Goal: Task Accomplishment & Management: Manage account settings

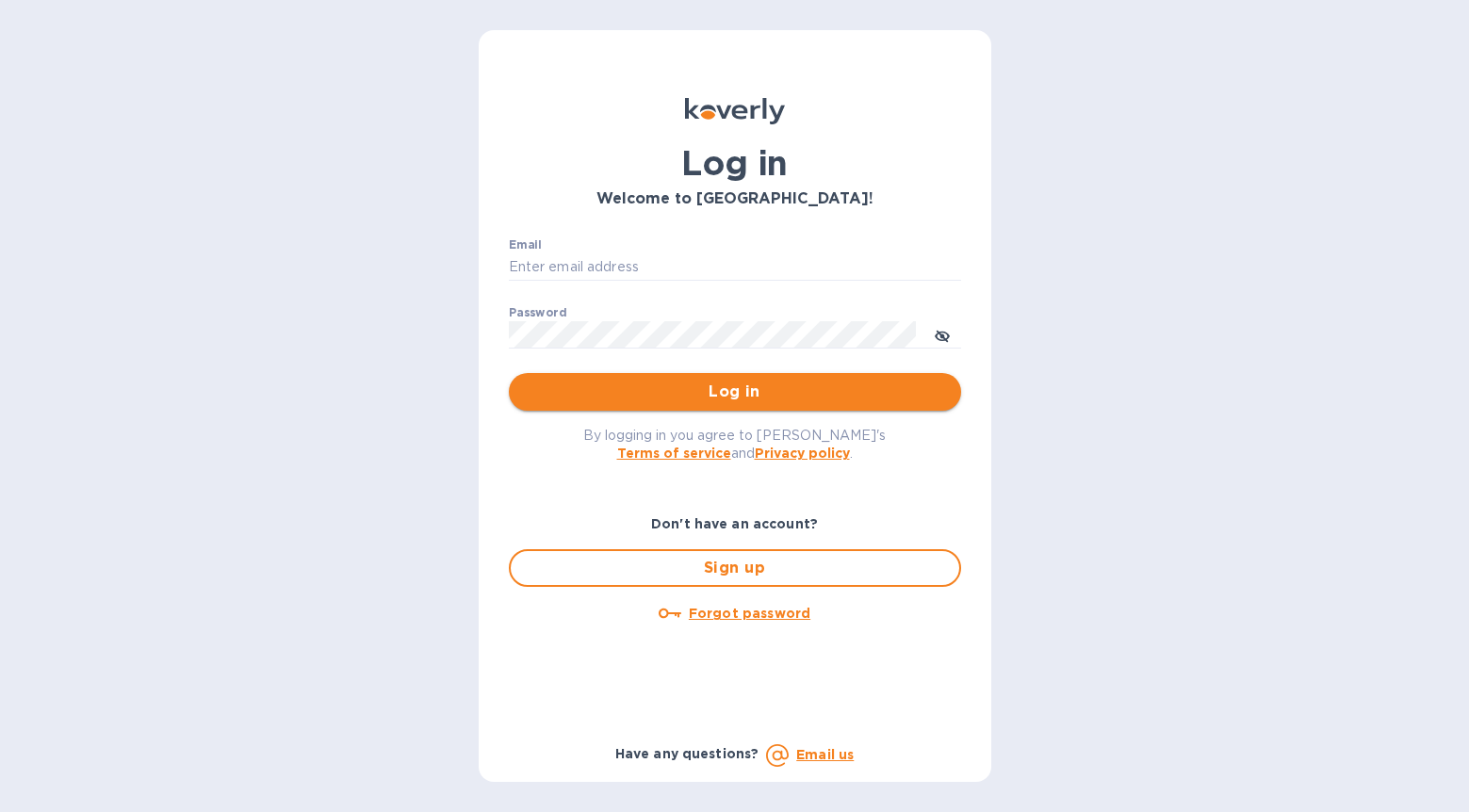
type input "[EMAIL_ADDRESS][DOMAIN_NAME]"
click at [722, 411] on div "Log in Welcome to [GEOGRAPHIC_DATA]! Email [EMAIL_ADDRESS][DOMAIN_NAME] ​ Passw…" at bounding box center [735, 433] width 483 height 699
click at [722, 398] on span "Log in" at bounding box center [734, 391] width 422 height 23
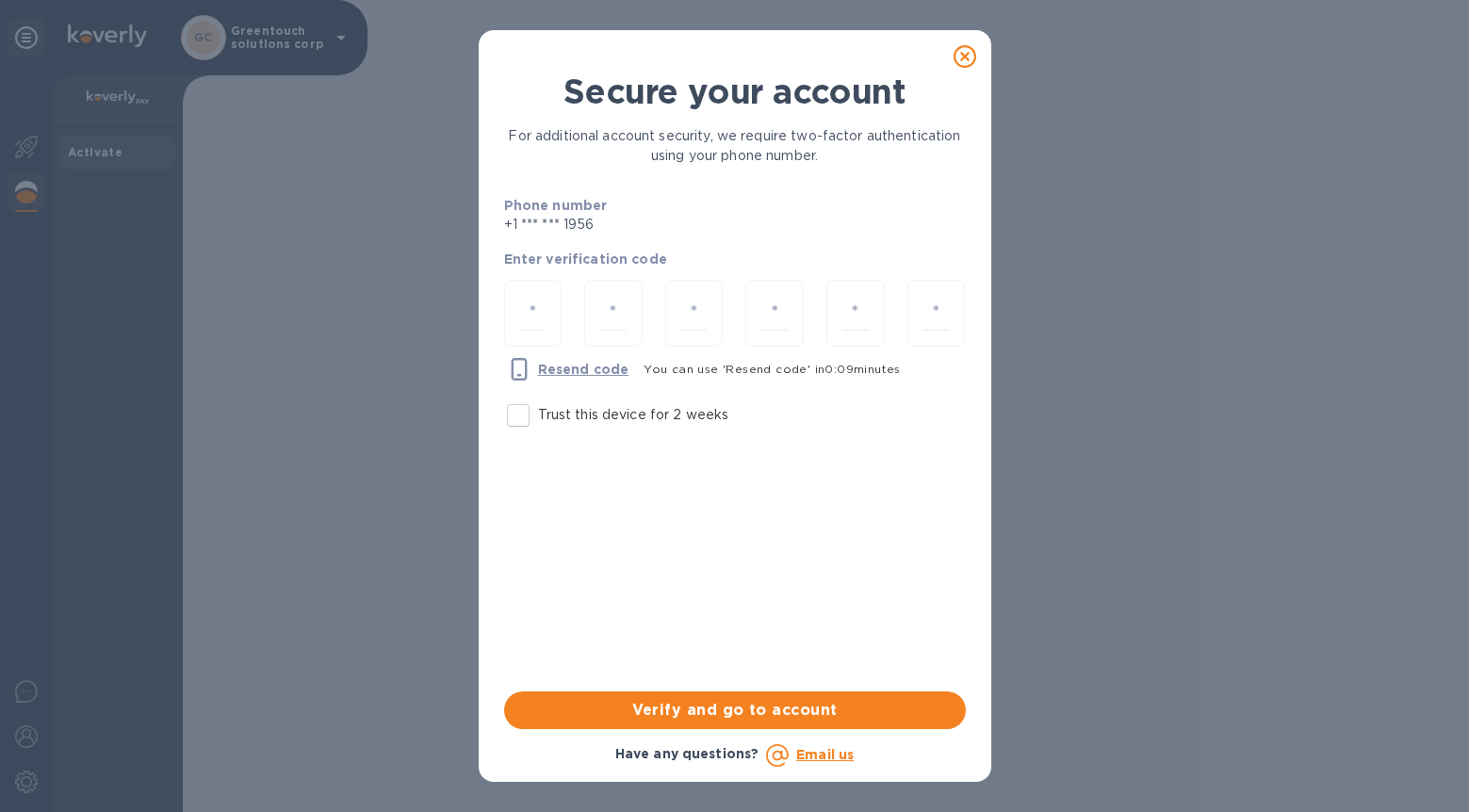
click at [611, 421] on p "Trust this device for 2 weeks" at bounding box center [634, 415] width 192 height 20
click at [538, 421] on input "Trust this device for 2 weeks" at bounding box center [519, 416] width 40 height 40
checkbox input "true"
click at [539, 315] on input "number" at bounding box center [533, 313] width 27 height 35
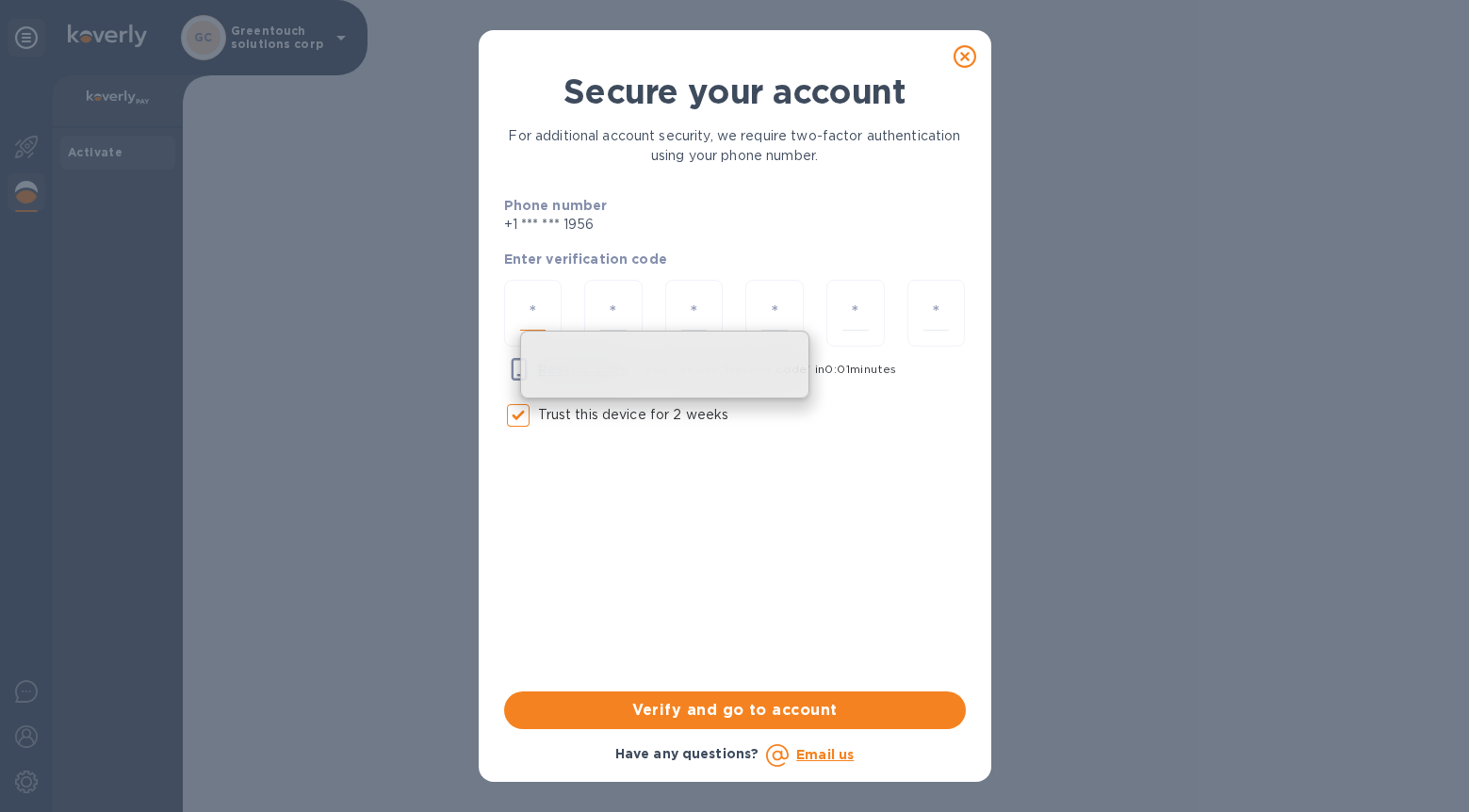
type input "1"
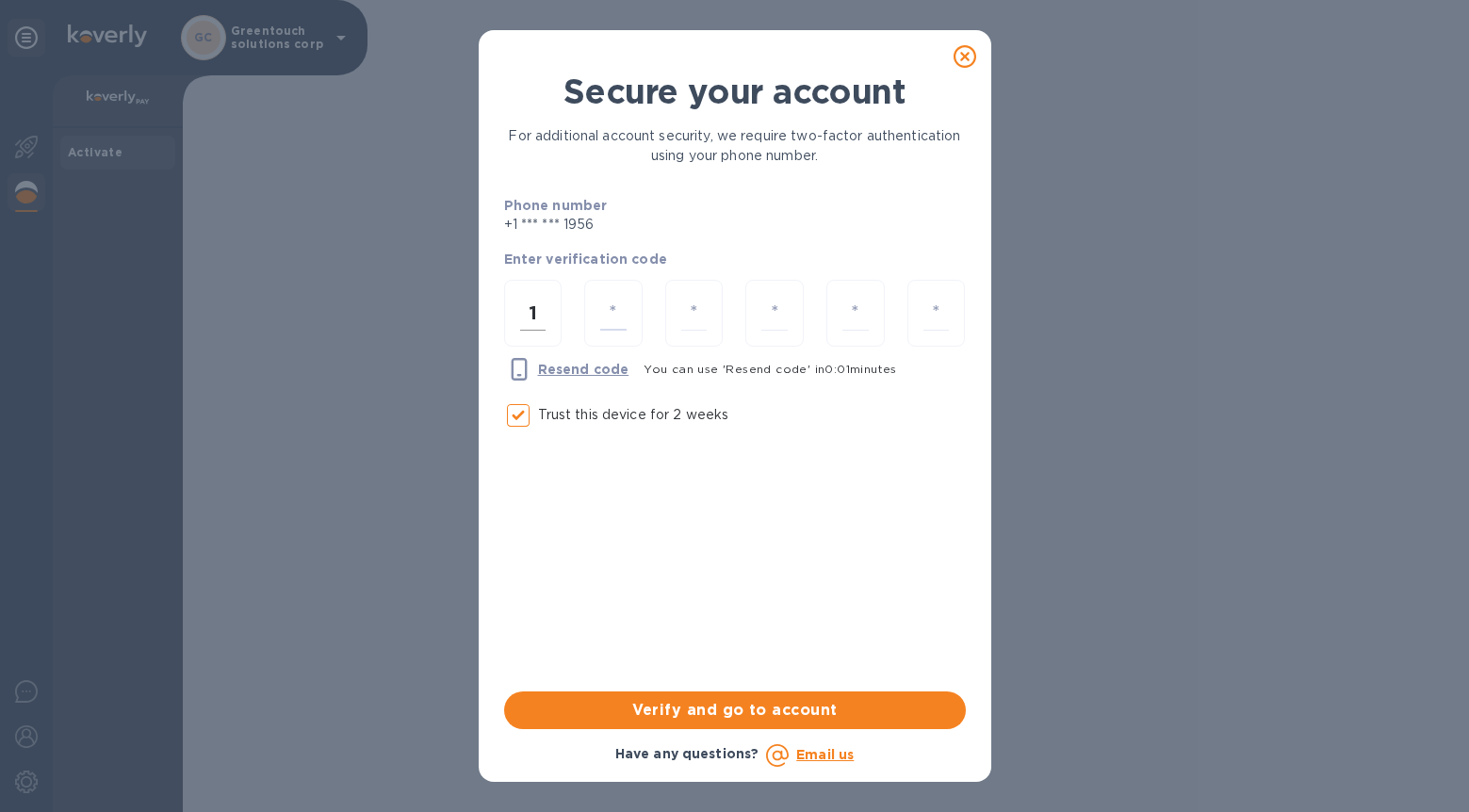
type input "4"
type input "9"
type input "5"
type input "9"
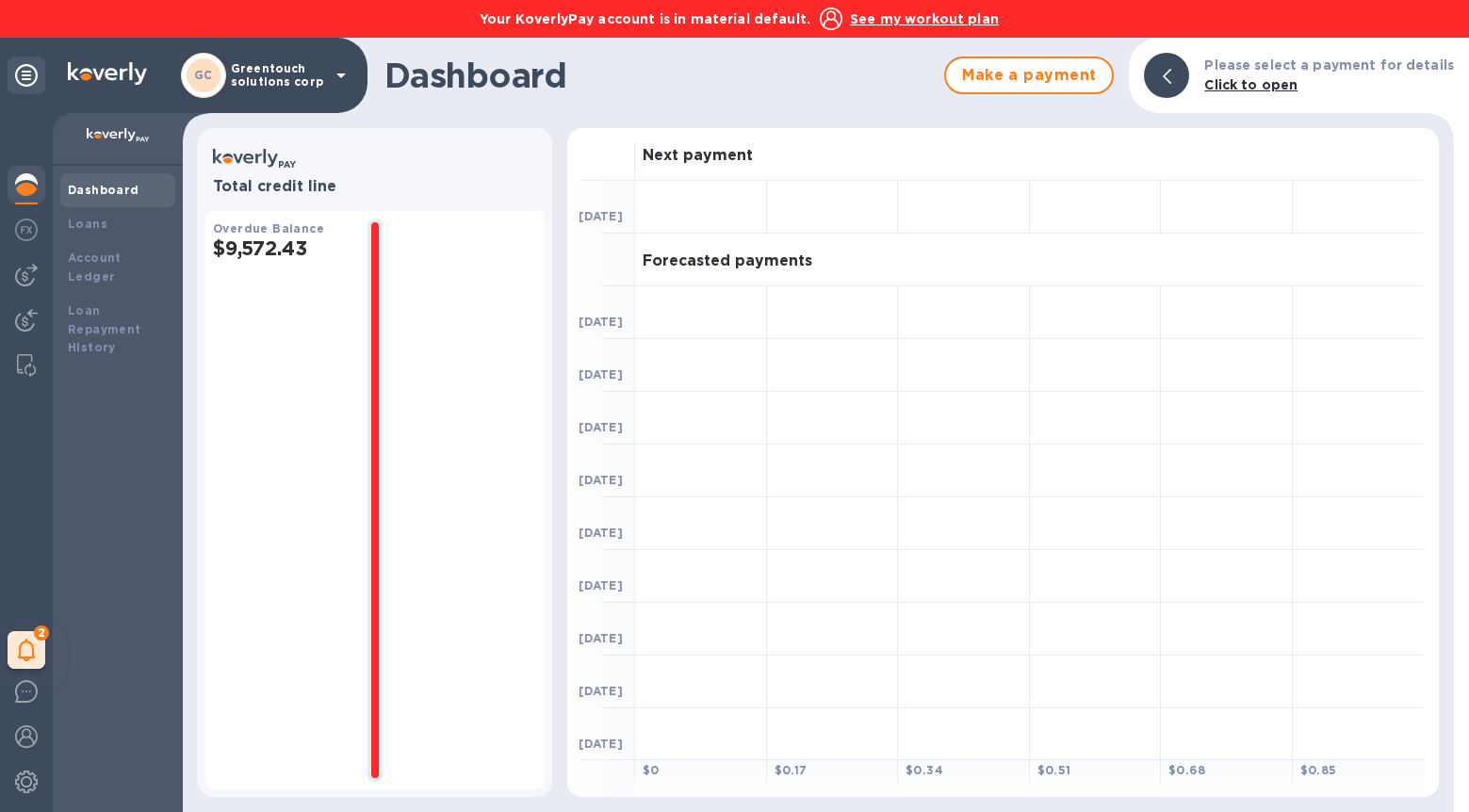
click at [874, 17] on u "See my workout plan" at bounding box center [925, 18] width 149 height 15
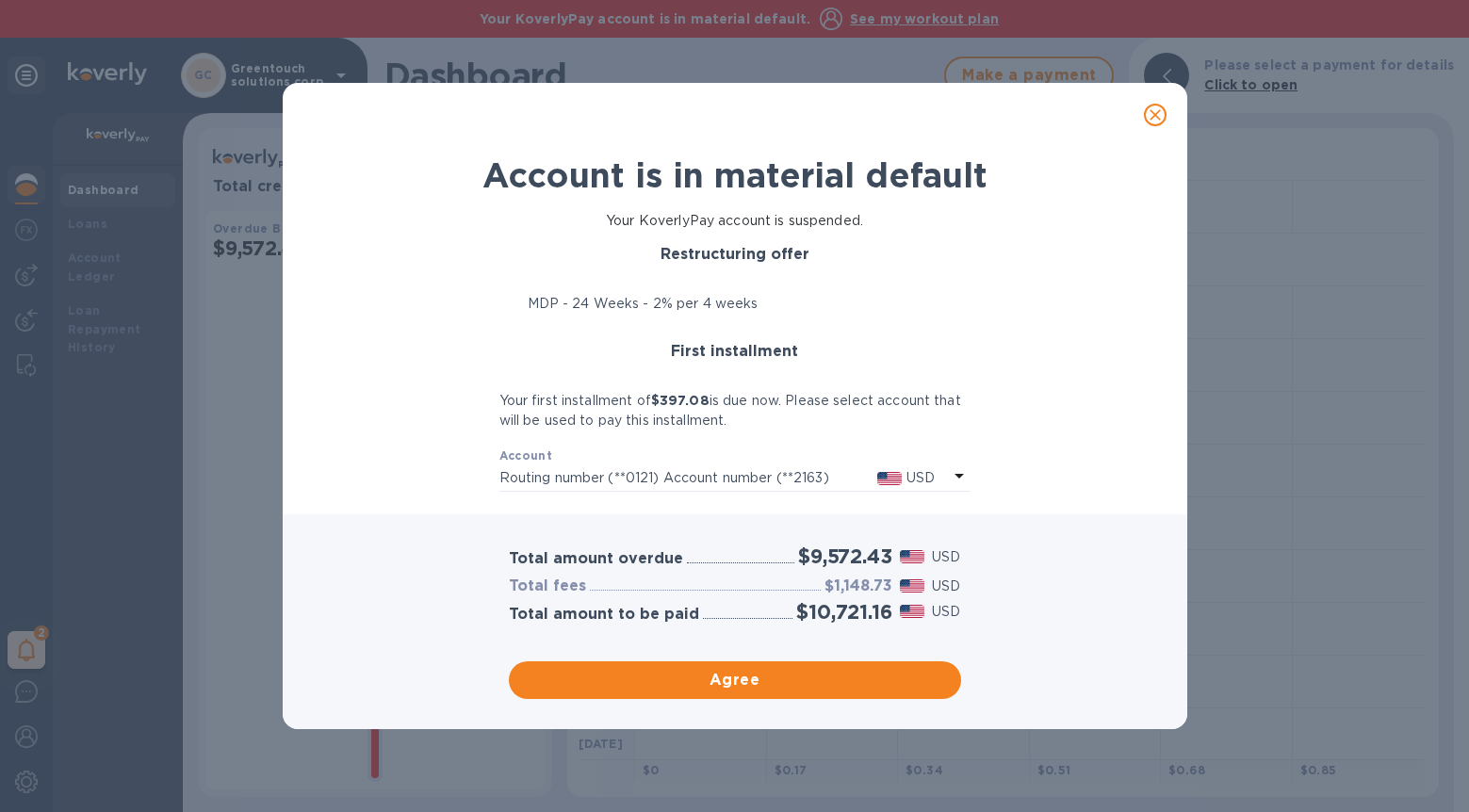
click at [848, 476] on p "Routing number (**0121) Account number (**2163)" at bounding box center [689, 478] width 378 height 20
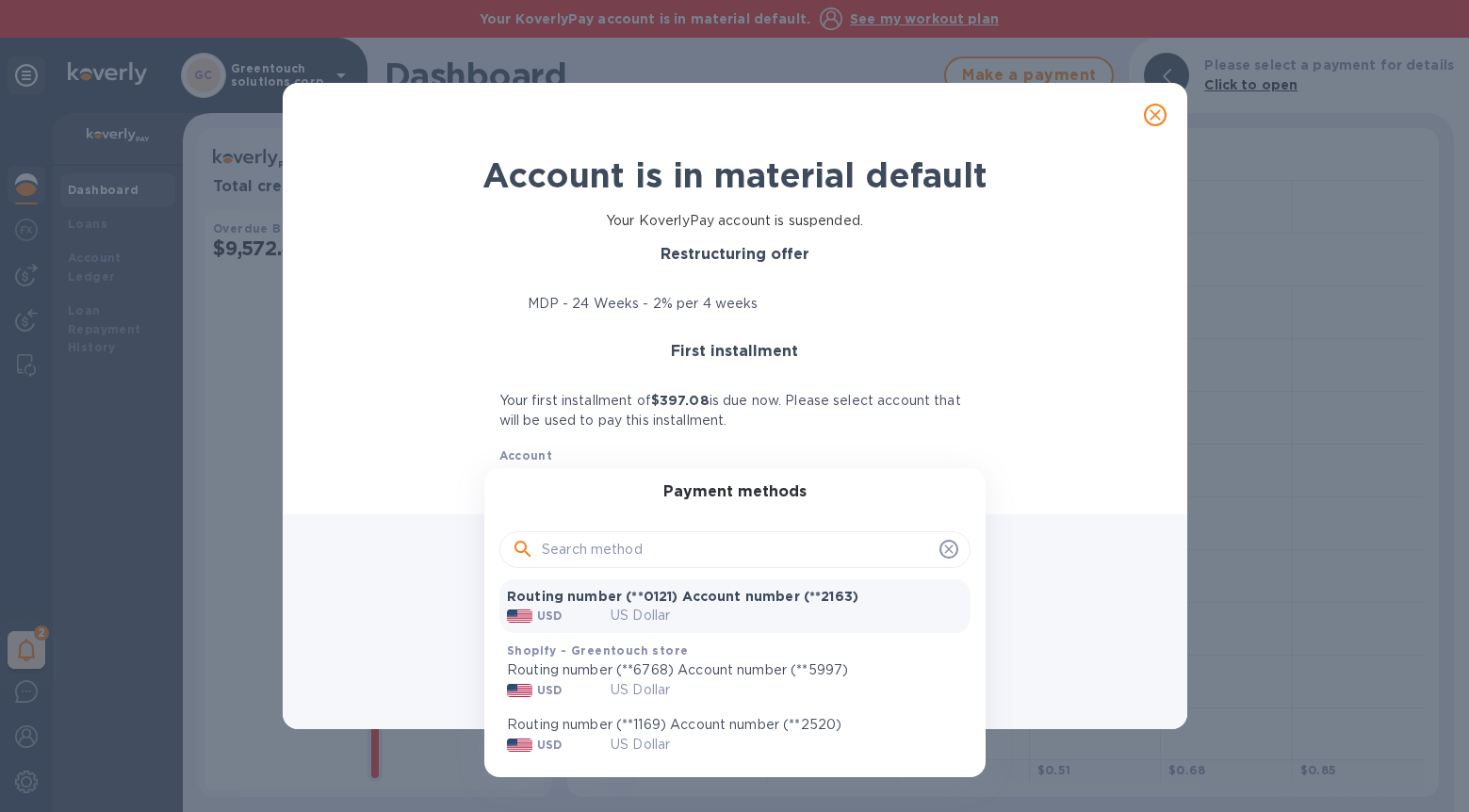
click at [1152, 122] on div at bounding box center [734, 406] width 1469 height 812
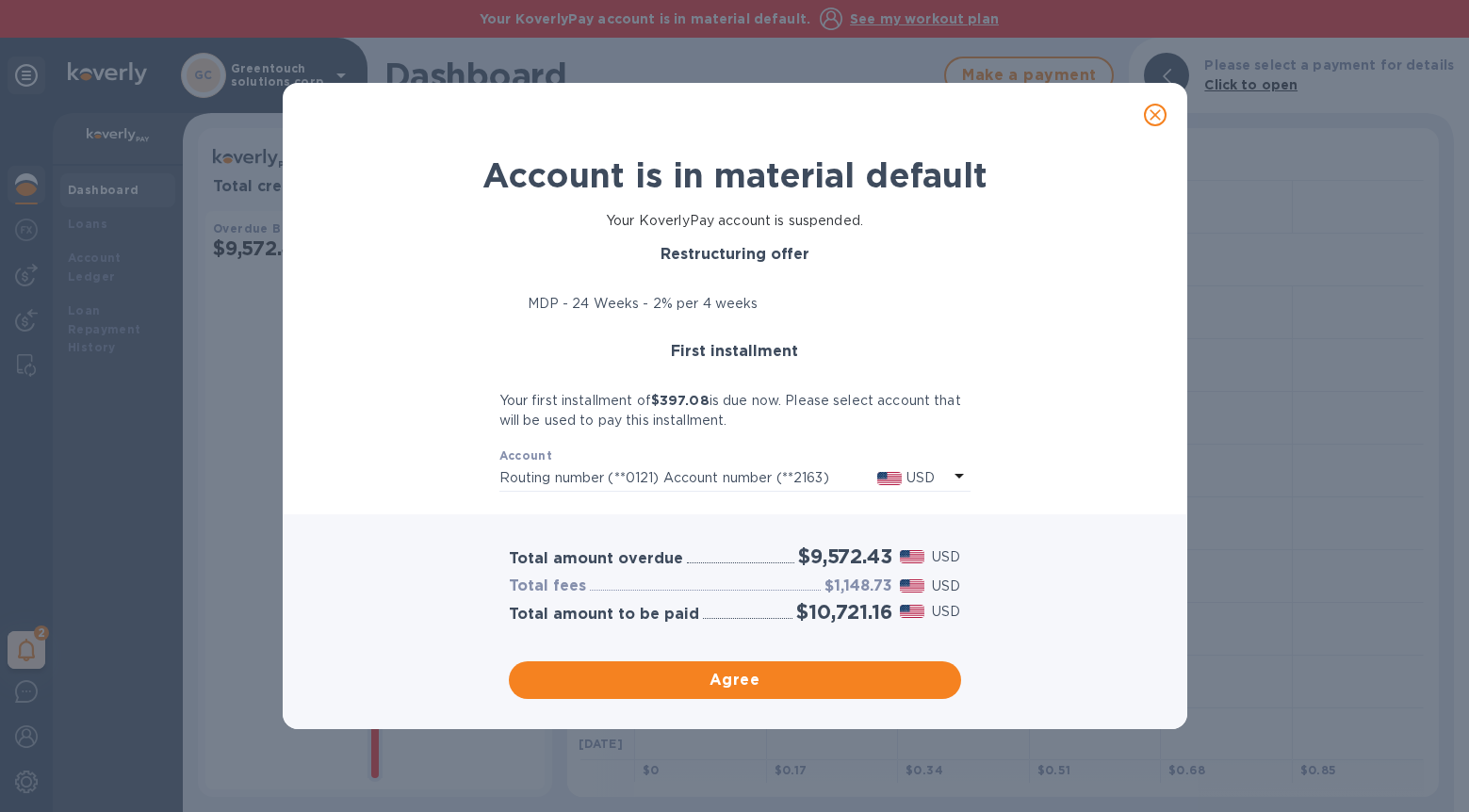
click at [1155, 113] on icon "close" at bounding box center [1155, 115] width 19 height 19
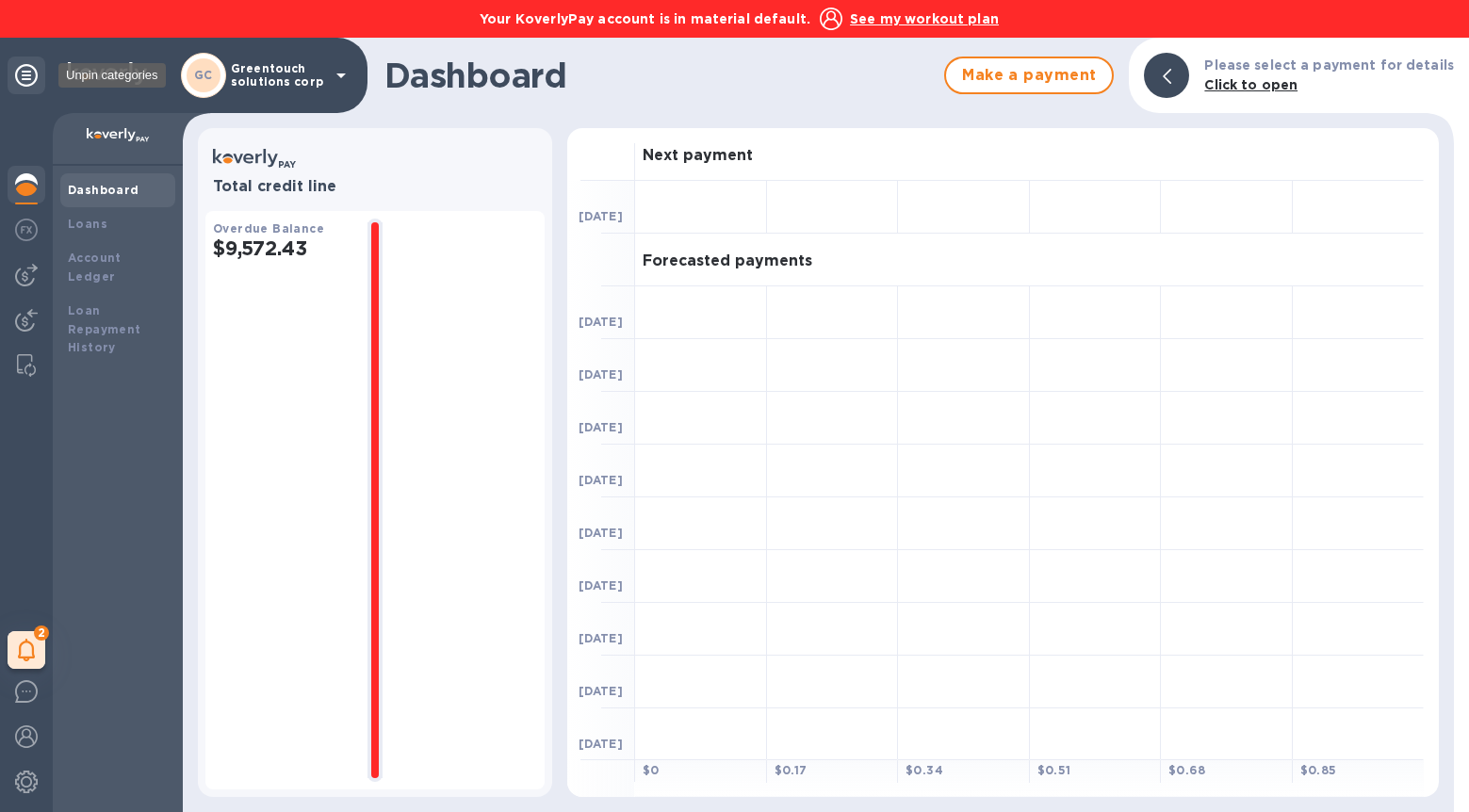
click at [34, 74] on icon at bounding box center [26, 75] width 23 height 23
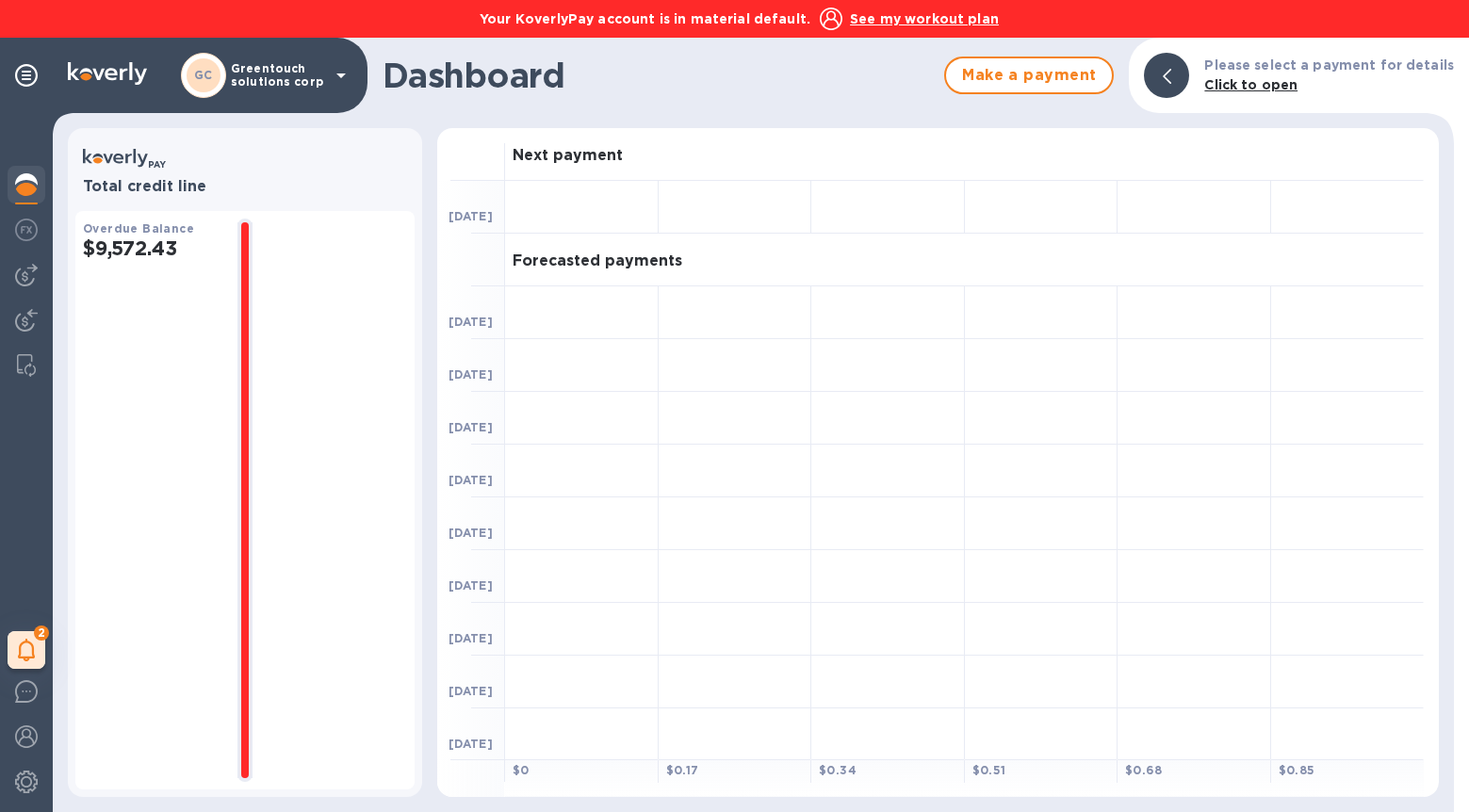
scroll to position [2, 0]
click at [1243, 83] on b "Click to open" at bounding box center [1251, 84] width 93 height 15
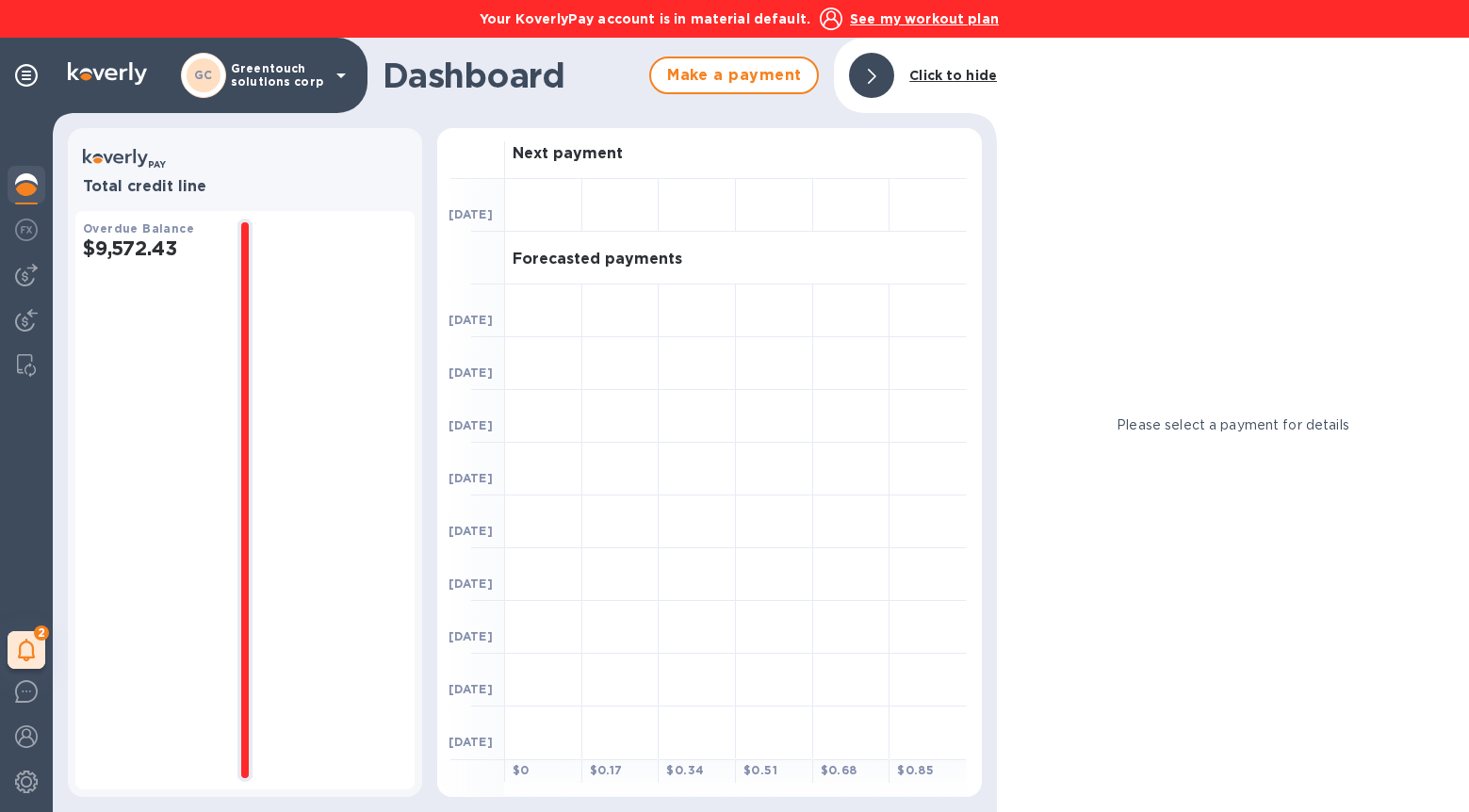
click at [941, 72] on b "Click to hide" at bounding box center [953, 75] width 88 height 15
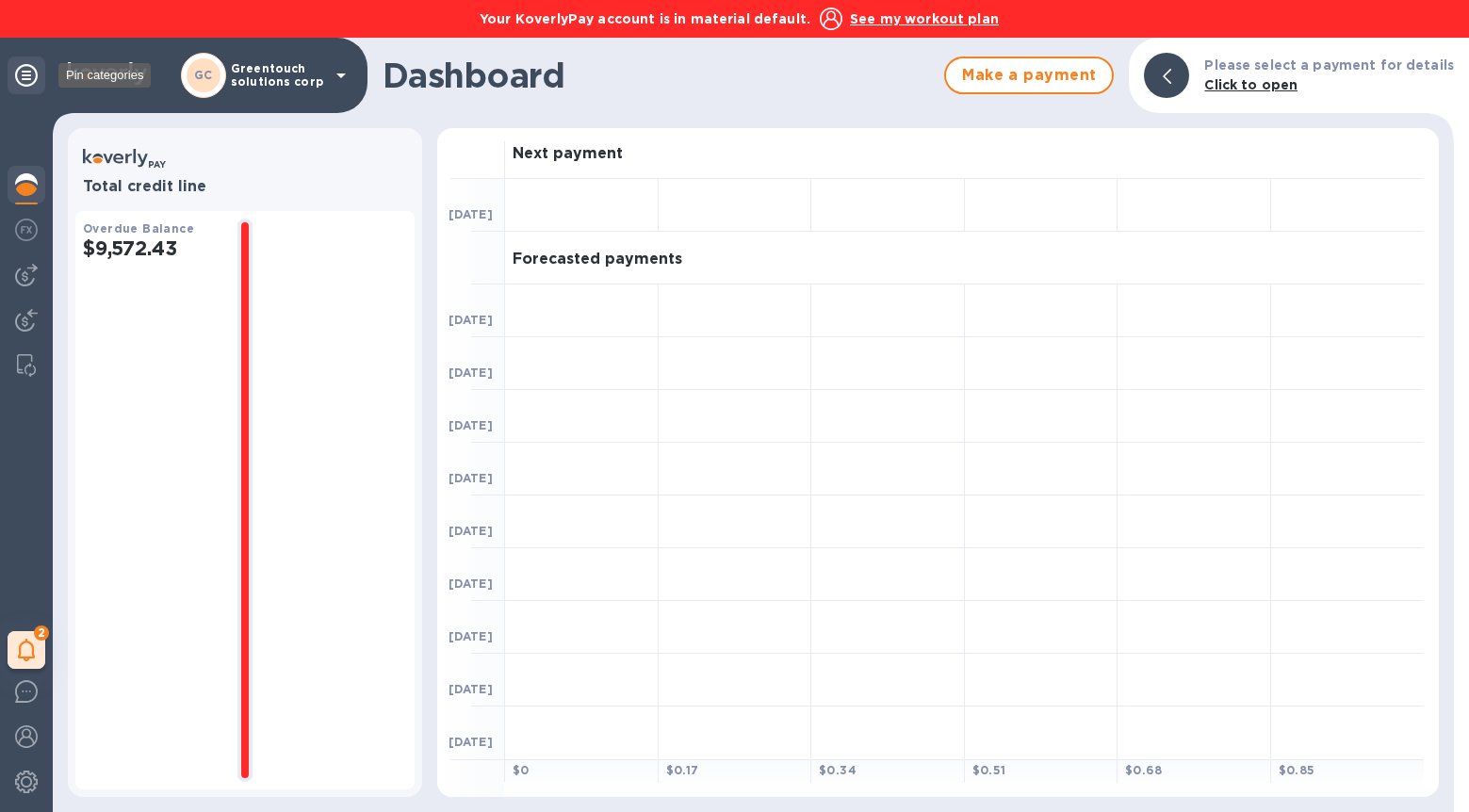
click at [30, 81] on icon at bounding box center [26, 75] width 23 height 23
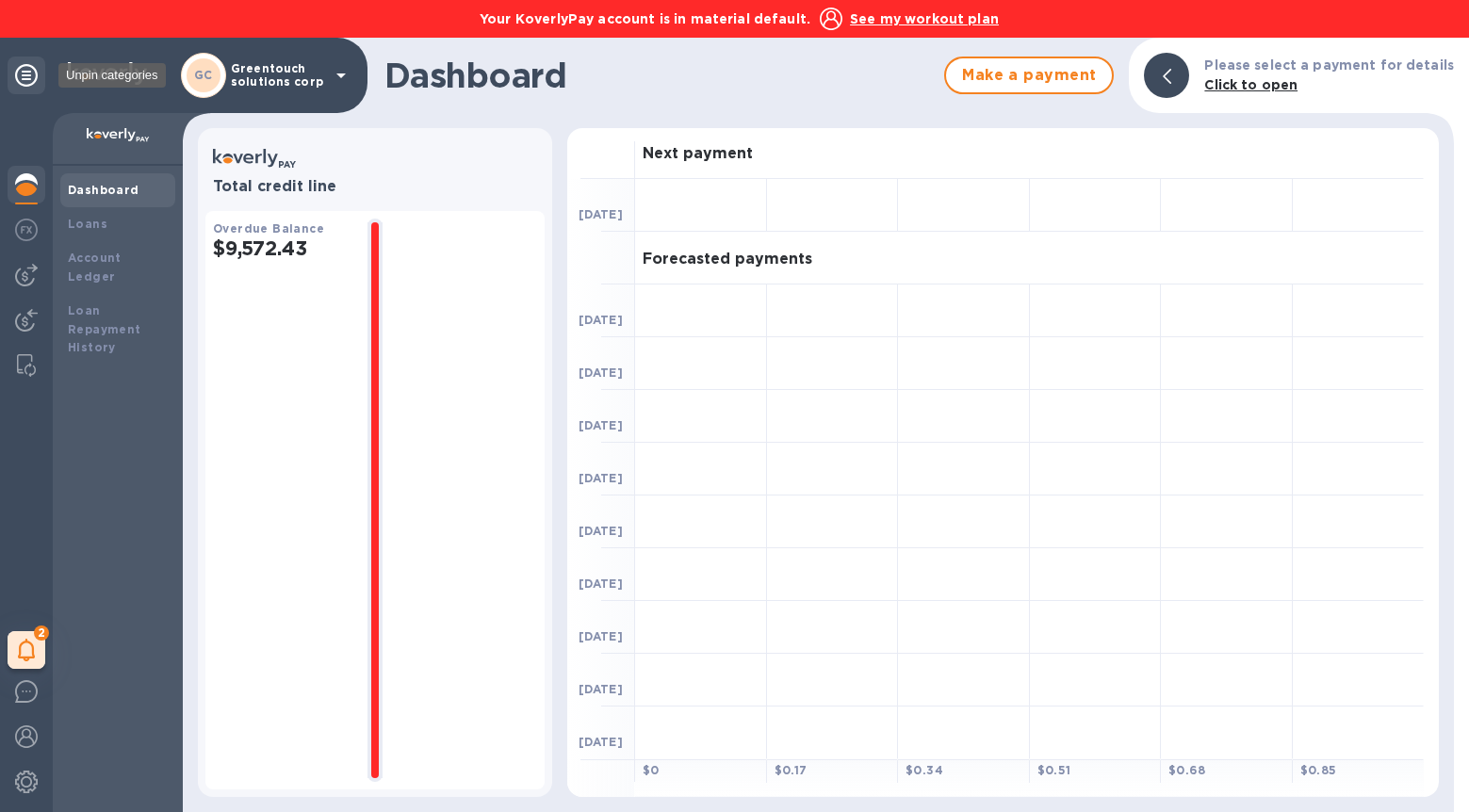
click at [29, 81] on icon at bounding box center [26, 75] width 23 height 23
